Goal: Information Seeking & Learning: Learn about a topic

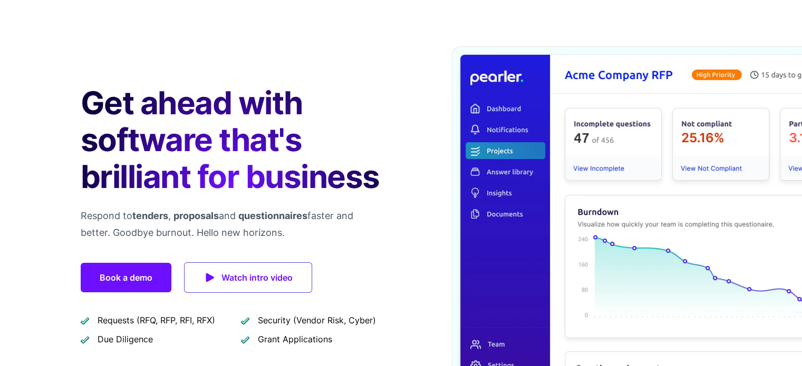
click at [241, 284] on span "Watch intro video" at bounding box center [256, 278] width 71 height 15
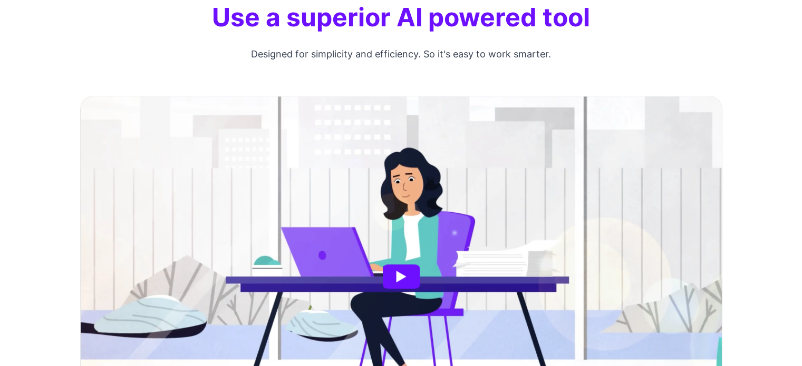
scroll to position [787, 0]
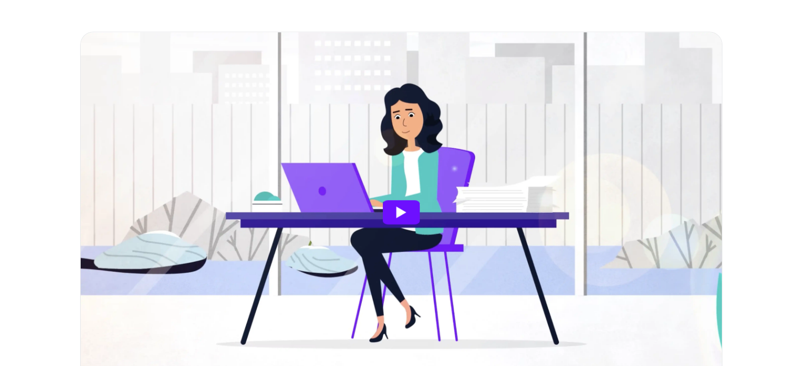
click at [428, 192] on article at bounding box center [401, 212] width 641 height 361
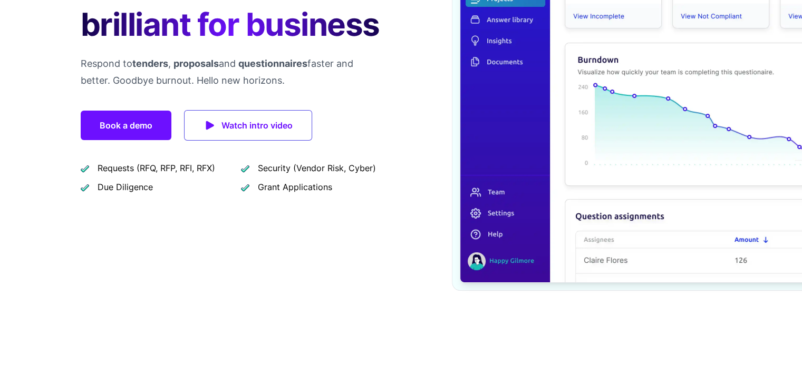
scroll to position [0, 0]
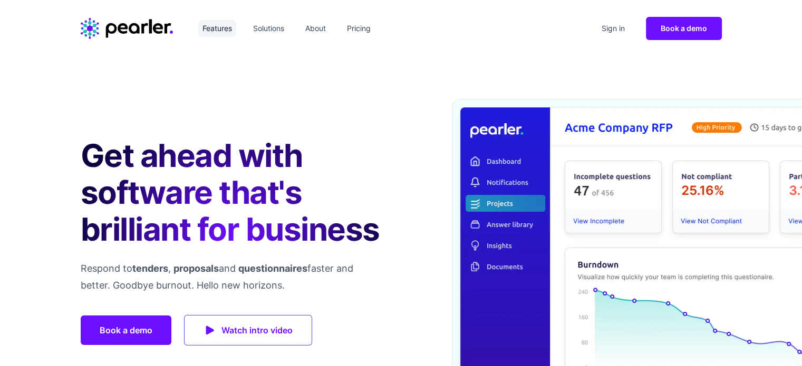
click at [212, 34] on link "Features" at bounding box center [217, 28] width 38 height 17
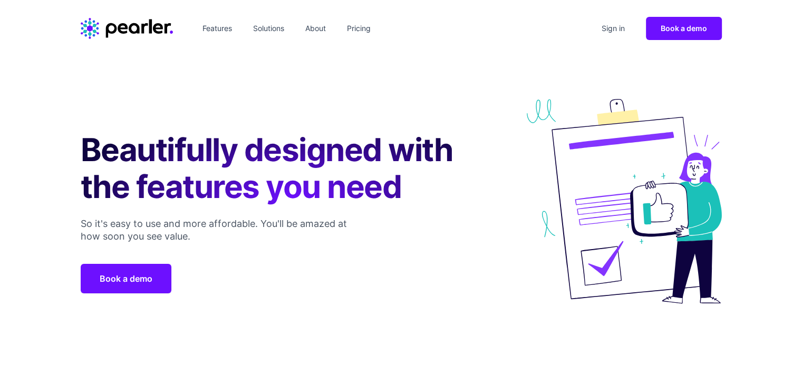
click at [131, 24] on icon "Home" at bounding box center [134, 28] width 11 height 11
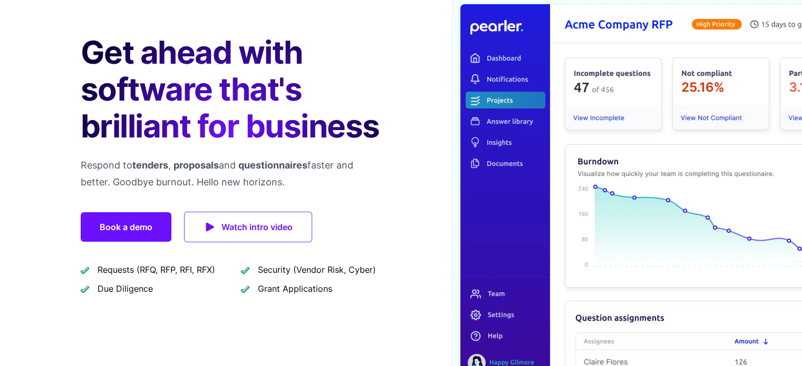
scroll to position [105, 0]
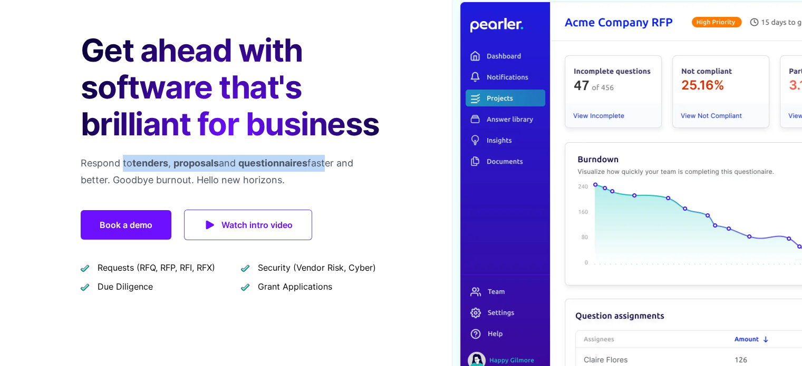
drag, startPoint x: 339, startPoint y: 149, endPoint x: 355, endPoint y: 149, distance: 16.9
click at [355, 149] on div "Get ahead with software that's brilliant for business Respond to tenders , prop…" at bounding box center [233, 192] width 304 height 397
click at [356, 171] on p "Respond to tenders , proposals and questionnaires faster and better. Goodbye bu…" at bounding box center [233, 172] width 304 height 34
drag, startPoint x: 133, startPoint y: 162, endPoint x: 168, endPoint y: 162, distance: 35.3
click at [168, 162] on p "Respond to tenders , proposals and questionnaires faster and better. Goodbye bu…" at bounding box center [233, 172] width 304 height 34
